Goal: Task Accomplishment & Management: Use online tool/utility

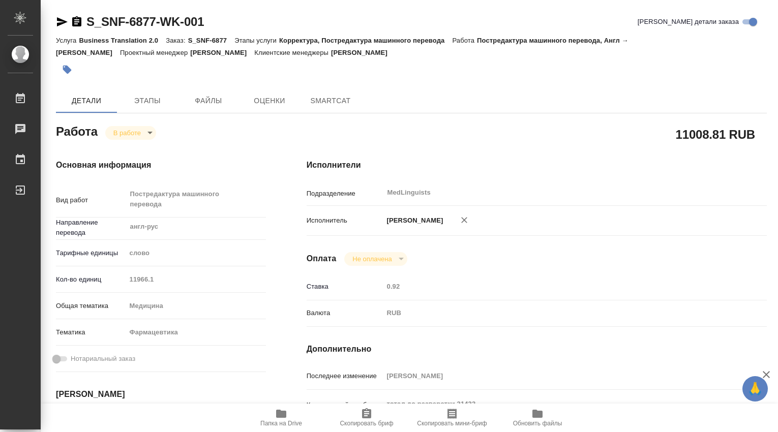
type textarea "x"
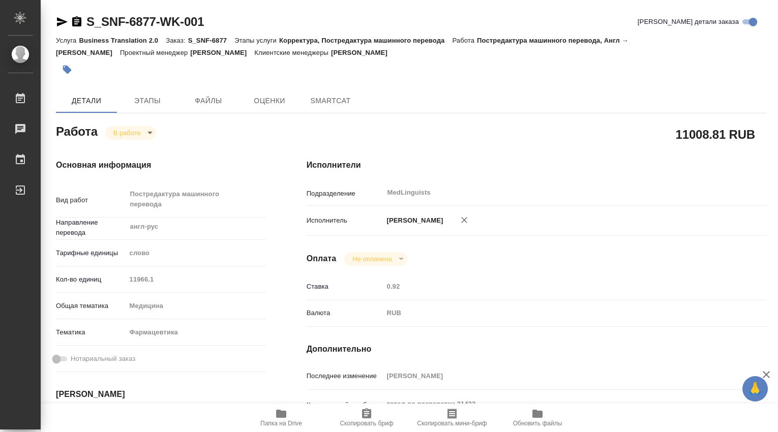
type textarea "x"
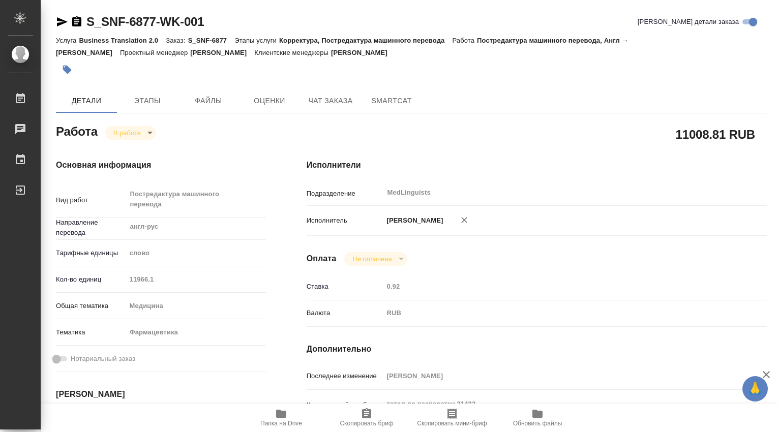
type textarea "x"
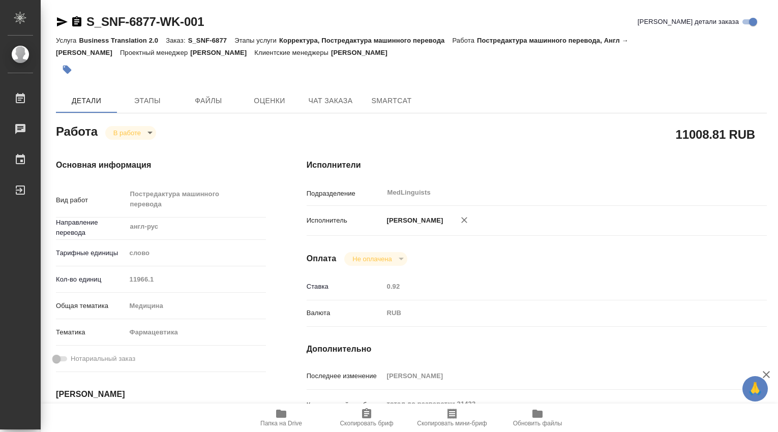
click at [277, 409] on icon "button" at bounding box center [281, 414] width 12 height 12
type textarea "x"
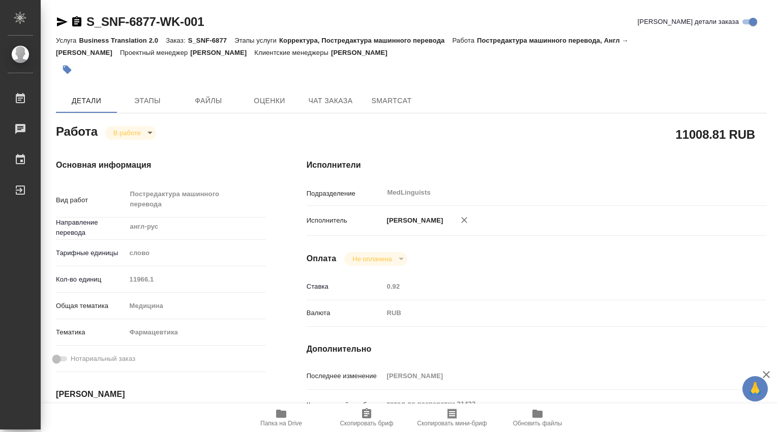
type textarea "x"
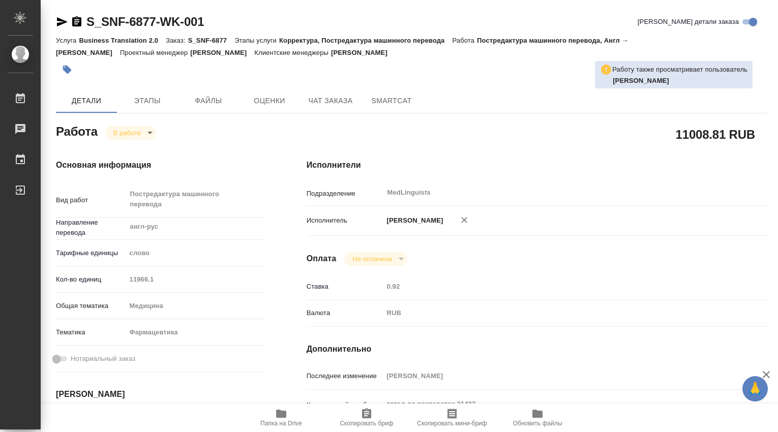
type textarea "x"
